Goal: Navigation & Orientation: Find specific page/section

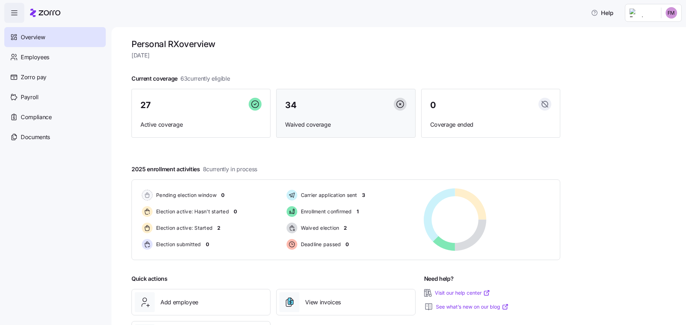
click at [318, 116] on div "34 Waived coverage" at bounding box center [345, 113] width 139 height 49
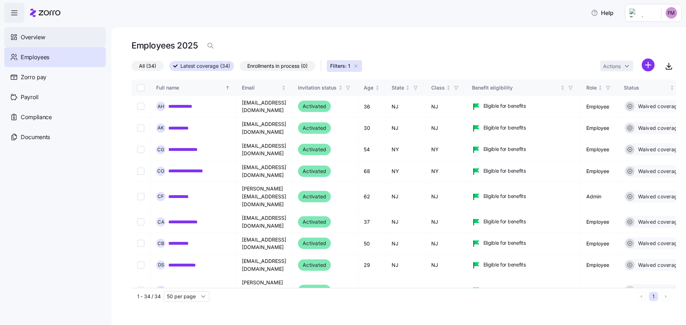
click at [37, 38] on span "Overview" at bounding box center [33, 37] width 24 height 9
